Goal: Task Accomplishment & Management: Manage account settings

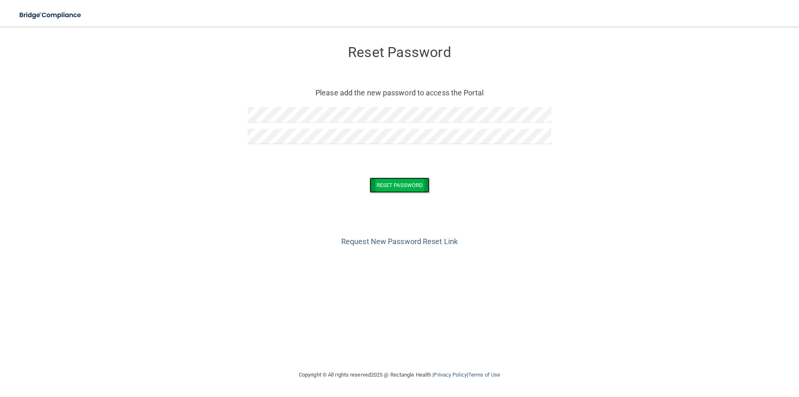
click at [382, 177] on button "Reset Password" at bounding box center [400, 184] width 60 height 15
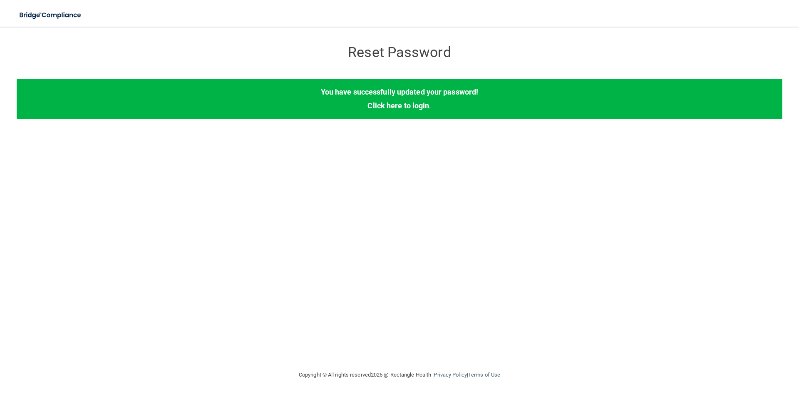
click at [377, 110] on div "You have successfully updated your password! Click here to login ." at bounding box center [400, 99] width 766 height 40
click at [385, 104] on link "Click here to login" at bounding box center [399, 105] width 62 height 9
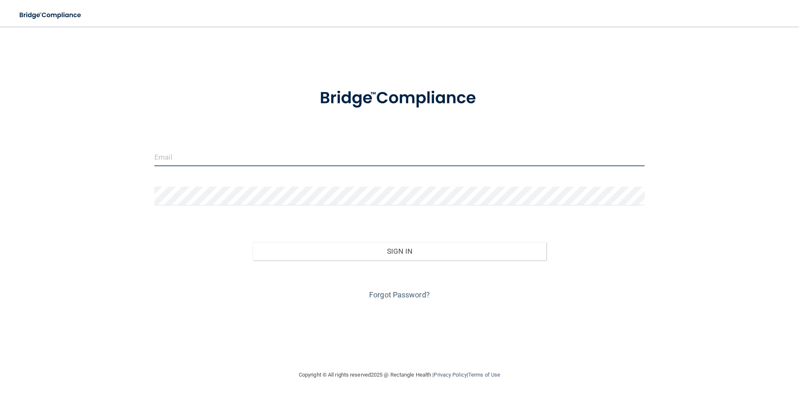
click at [249, 154] on input "email" at bounding box center [399, 156] width 490 height 19
type input "[EMAIL_ADDRESS][DOMAIN_NAME]"
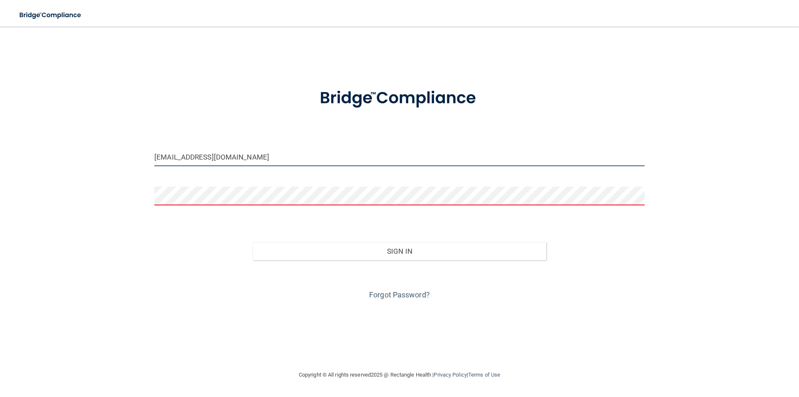
drag, startPoint x: 257, startPoint y: 166, endPoint x: 67, endPoint y: 146, distance: 190.9
click at [70, 147] on div "[EMAIL_ADDRESS][DOMAIN_NAME] Invalid email/password. You don't have permission …" at bounding box center [400, 198] width 766 height 326
type input "[PERSON_NAME][EMAIL_ADDRESS][PERSON_NAME][DOMAIN_NAME]"
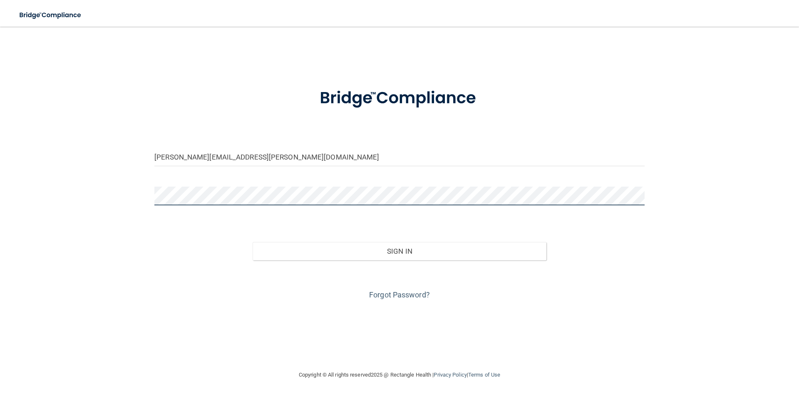
click at [253, 242] on button "Sign In" at bounding box center [400, 251] width 294 height 18
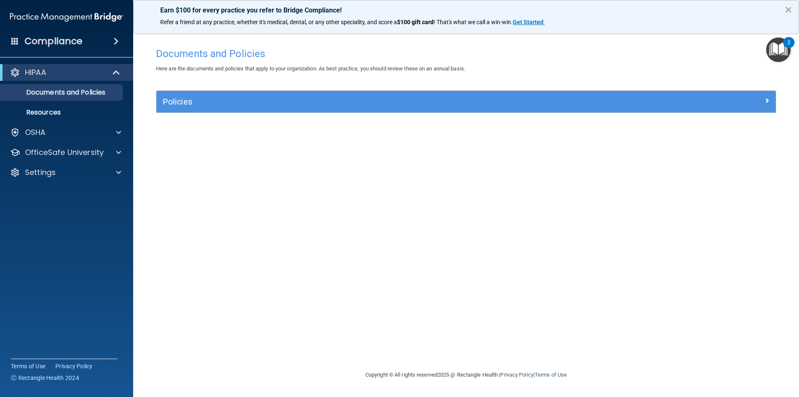
click at [117, 42] on span at bounding box center [116, 41] width 5 height 10
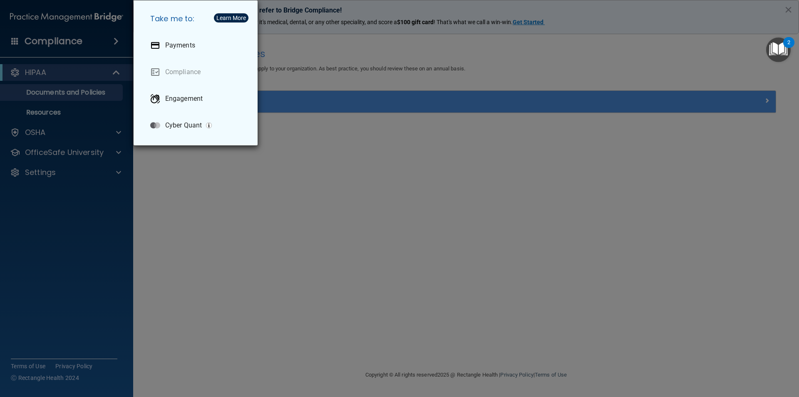
click at [208, 248] on div "Take me to: Payments Compliance Engagement Cyber Quant" at bounding box center [399, 198] width 799 height 397
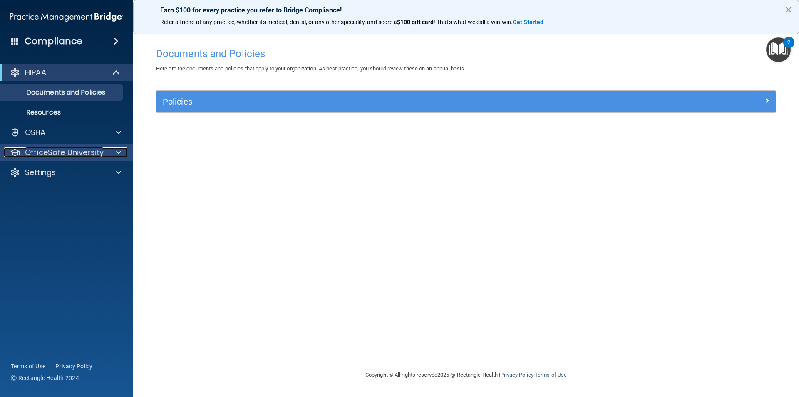
click at [113, 150] on div at bounding box center [117, 152] width 21 height 10
